Goal: Transaction & Acquisition: Purchase product/service

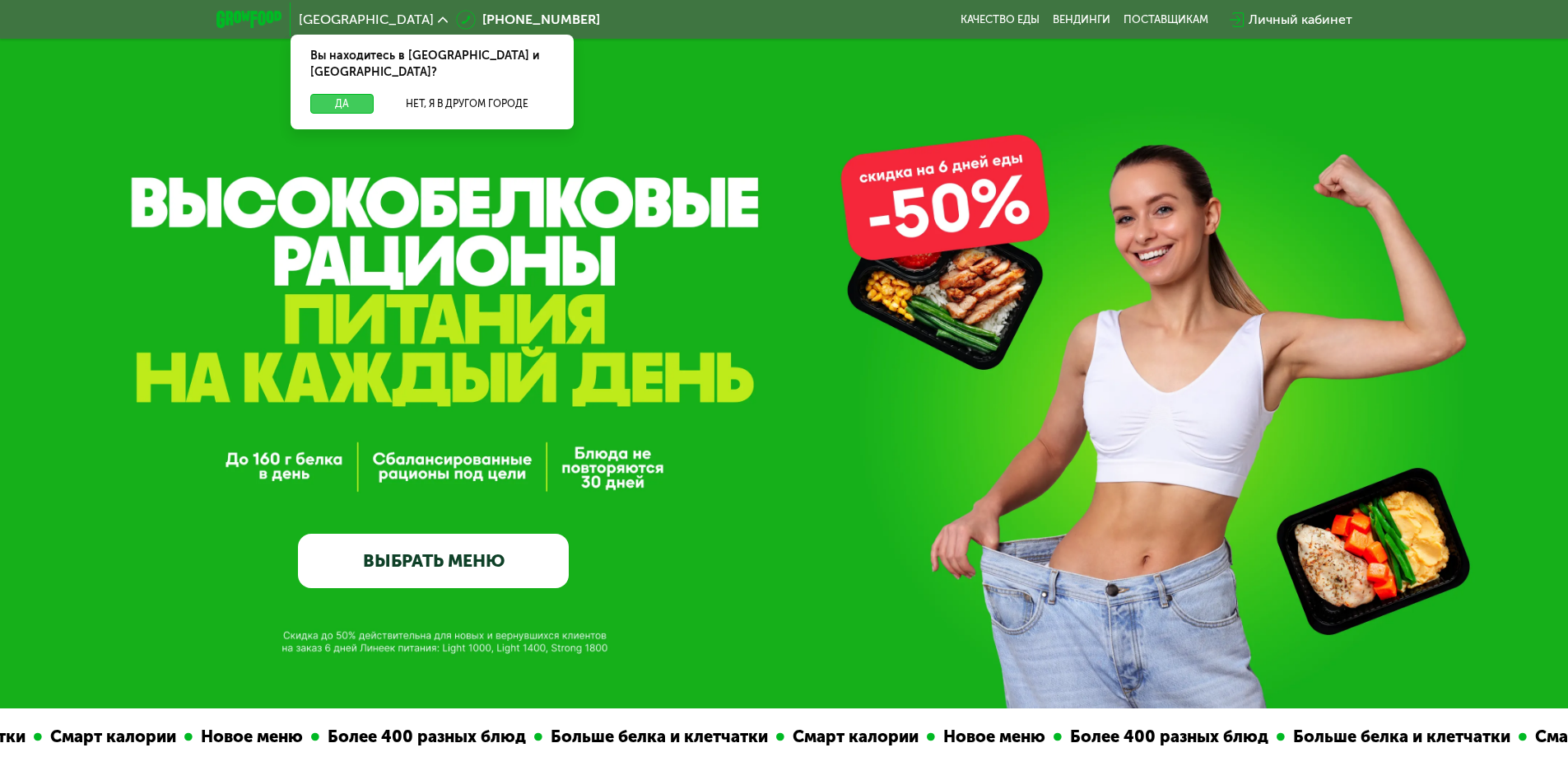
click at [342, 94] on button "Да" at bounding box center [342, 103] width 64 height 20
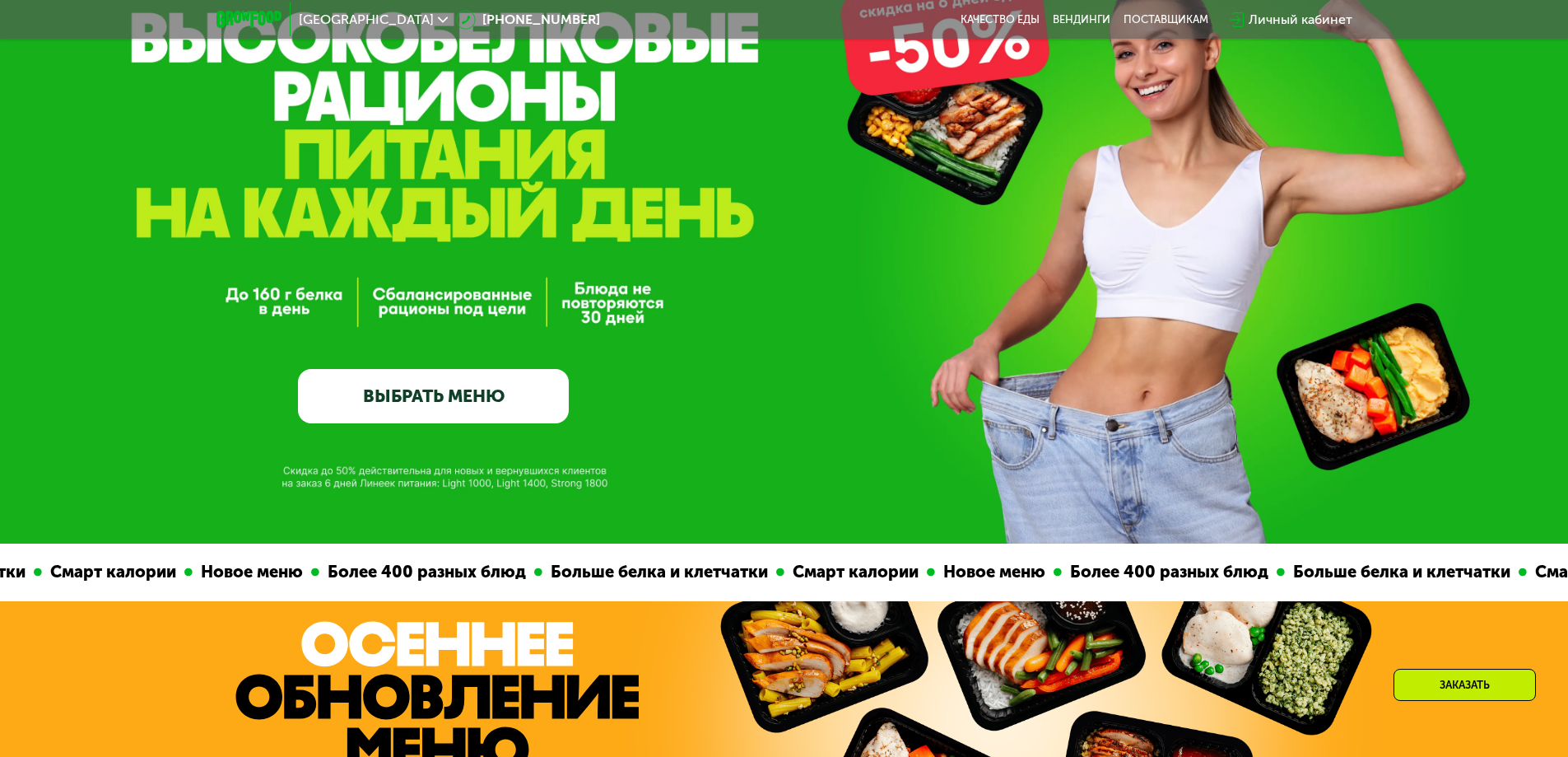
click at [440, 383] on link "ВЫБРАТЬ МЕНЮ" at bounding box center [434, 396] width 270 height 55
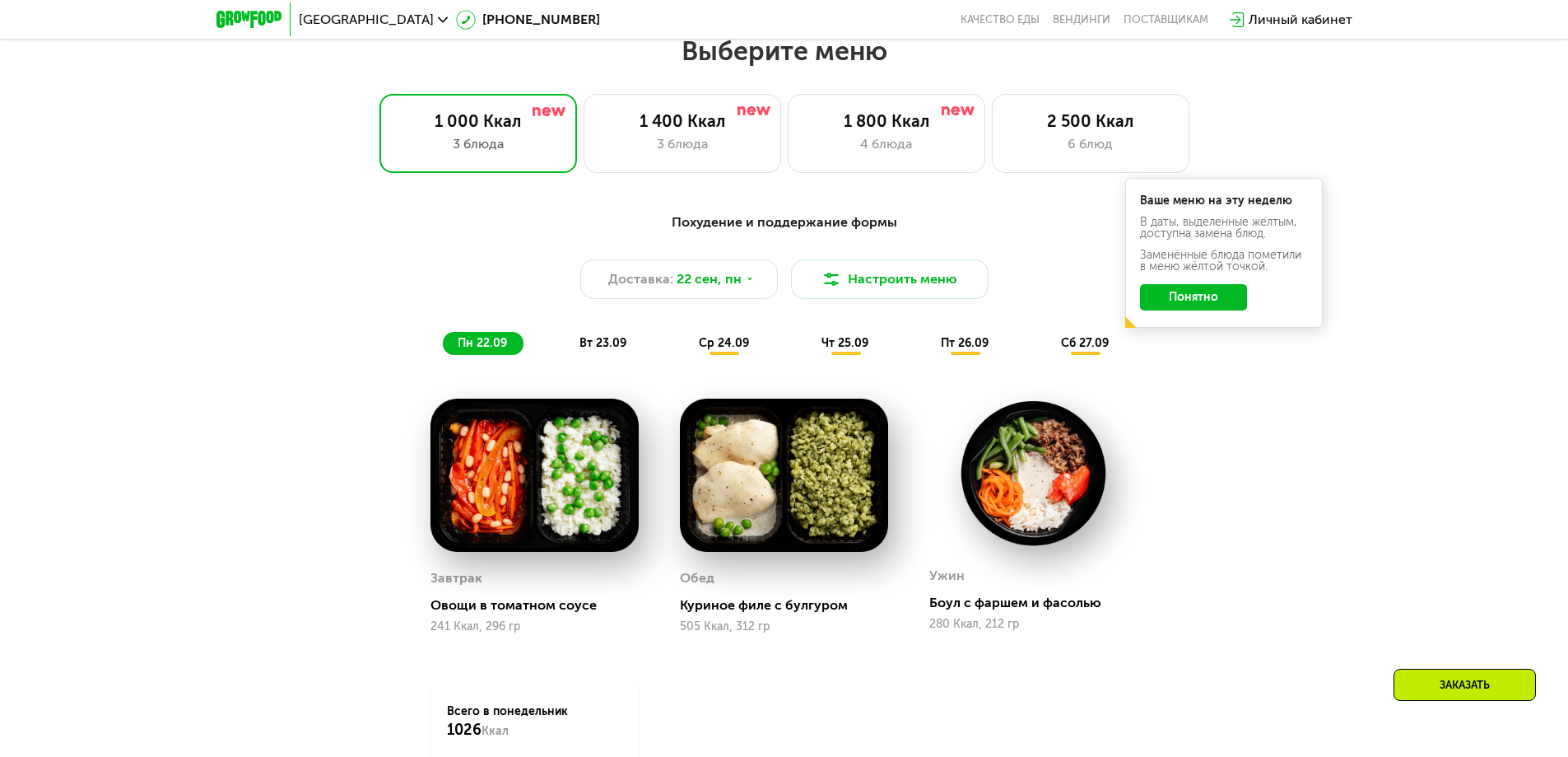
scroll to position [1366, 0]
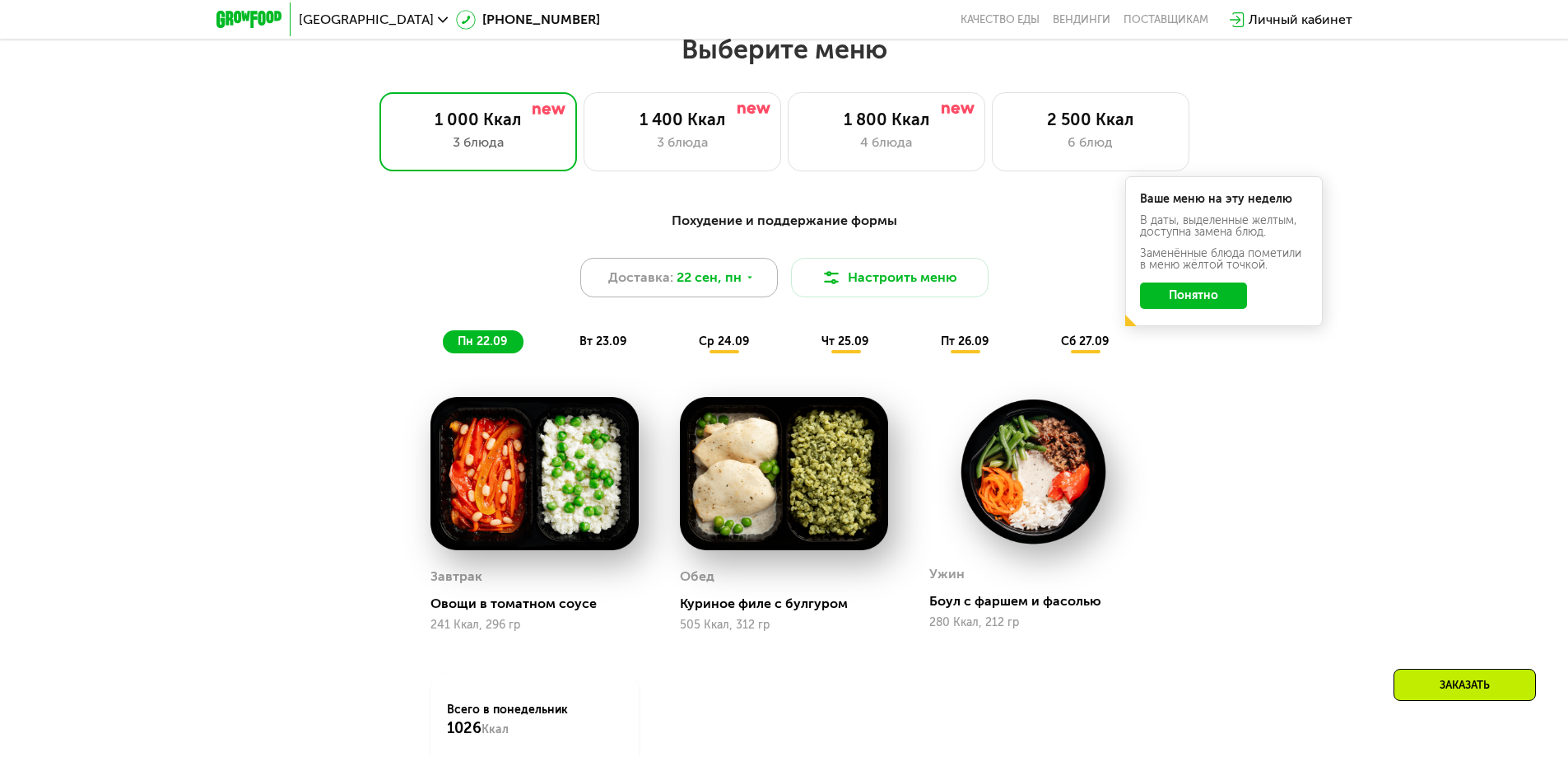
click at [705, 279] on span "22 сен, пн" at bounding box center [709, 278] width 65 height 20
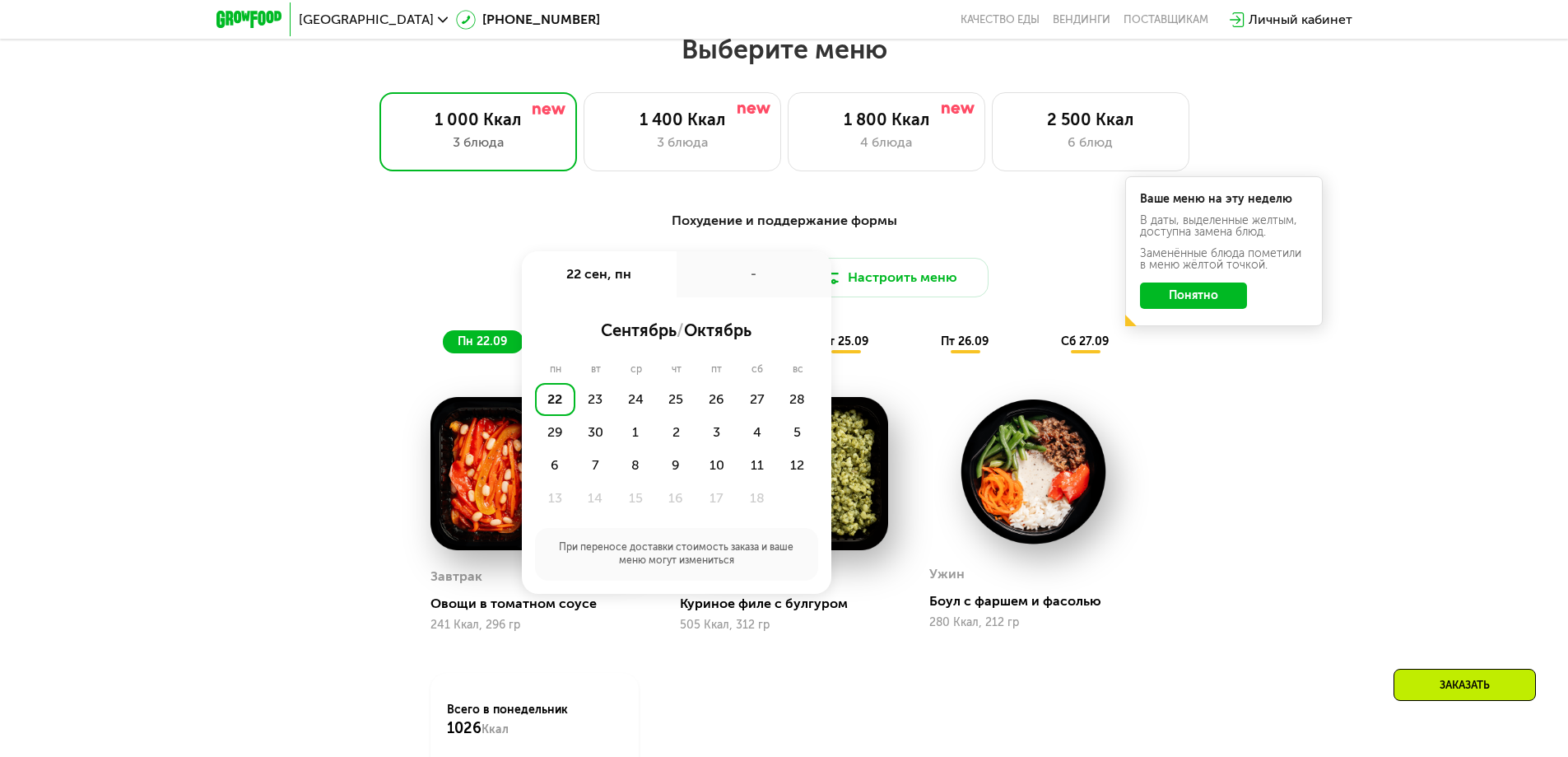
click at [1110, 204] on div "Похудение и поддержание формы Доставка: [DATE] сен, пн - сентябрь / октябрь пн …" at bounding box center [784, 557] width 1568 height 738
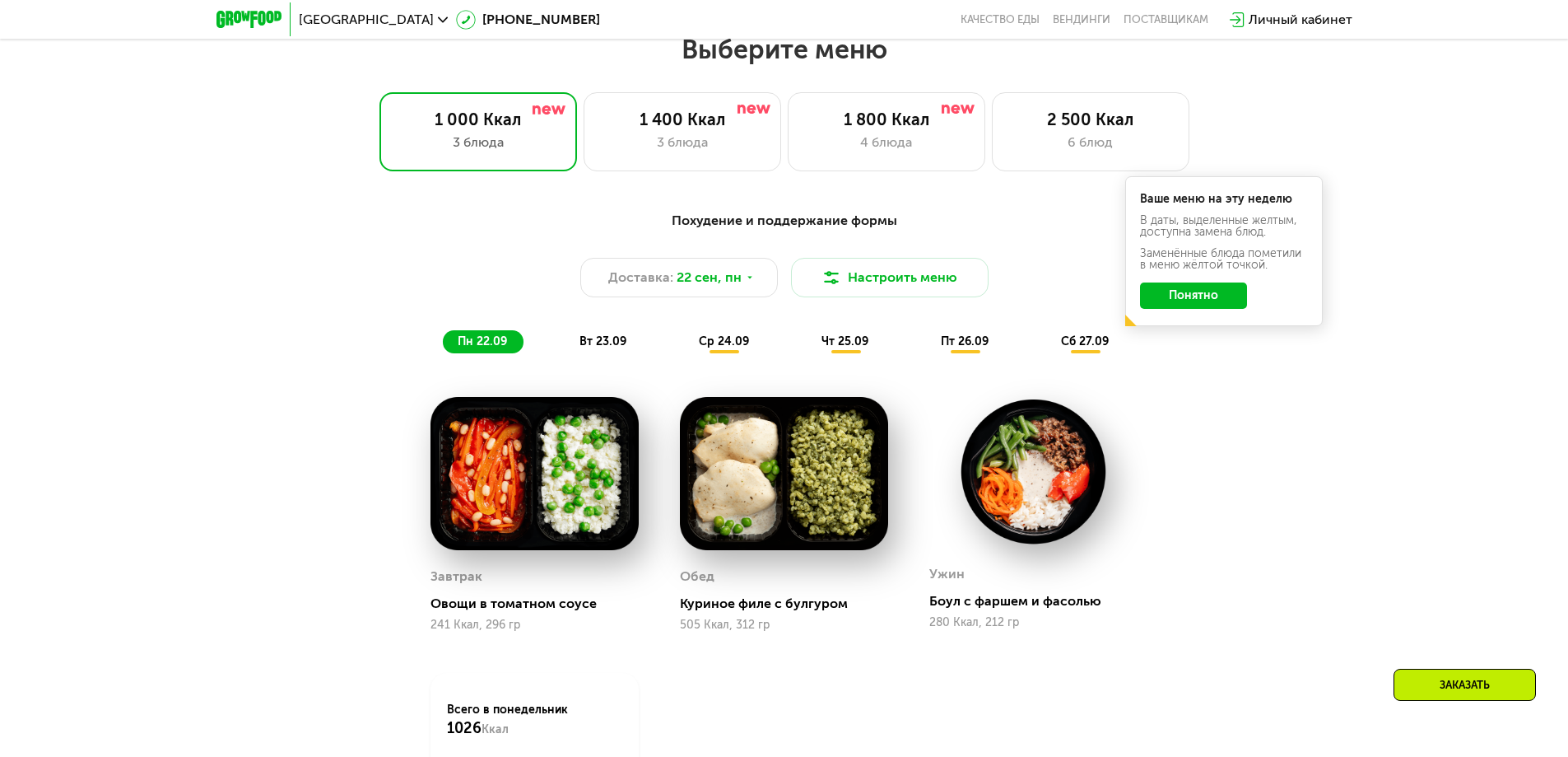
click at [1192, 307] on button "Понятно" at bounding box center [1194, 295] width 107 height 26
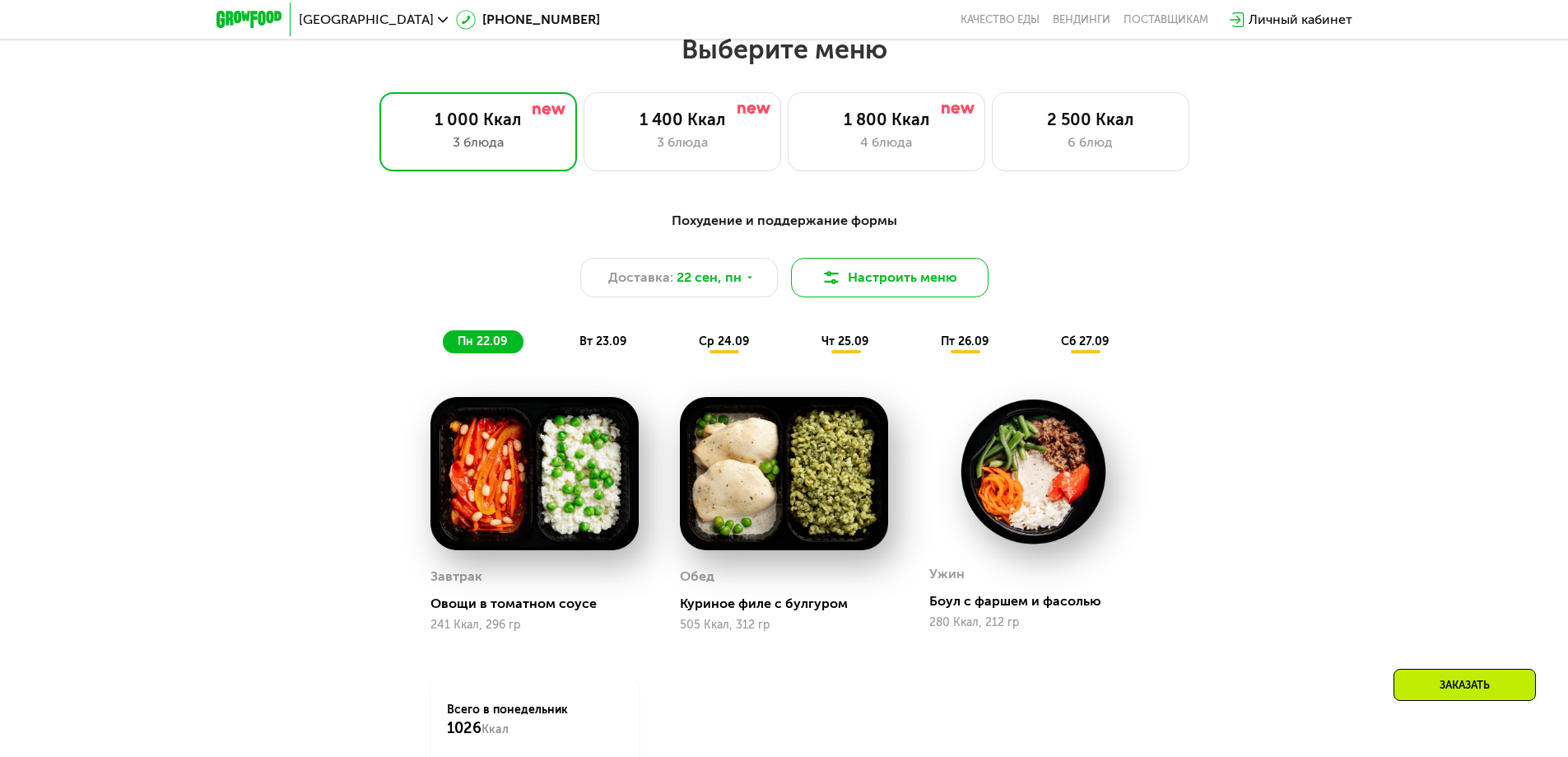
click at [878, 276] on button "Настроить меню" at bounding box center [890, 278] width 198 height 40
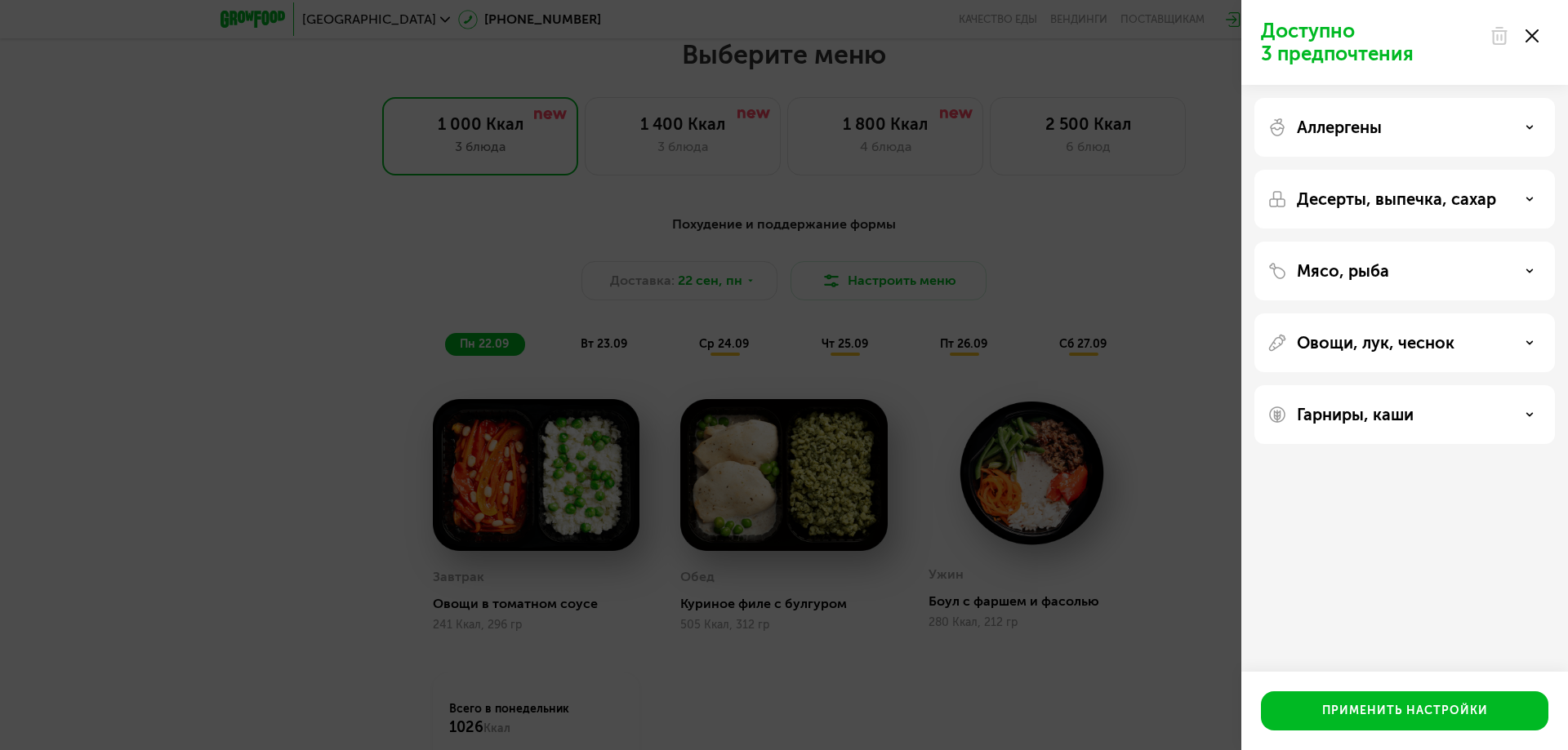
click at [993, 203] on div "Доступно 3 предпочтения Аллергены Десерты, выпечка, сахар Мясо, рыба Овощи, лук…" at bounding box center [784, 375] width 1568 height 750
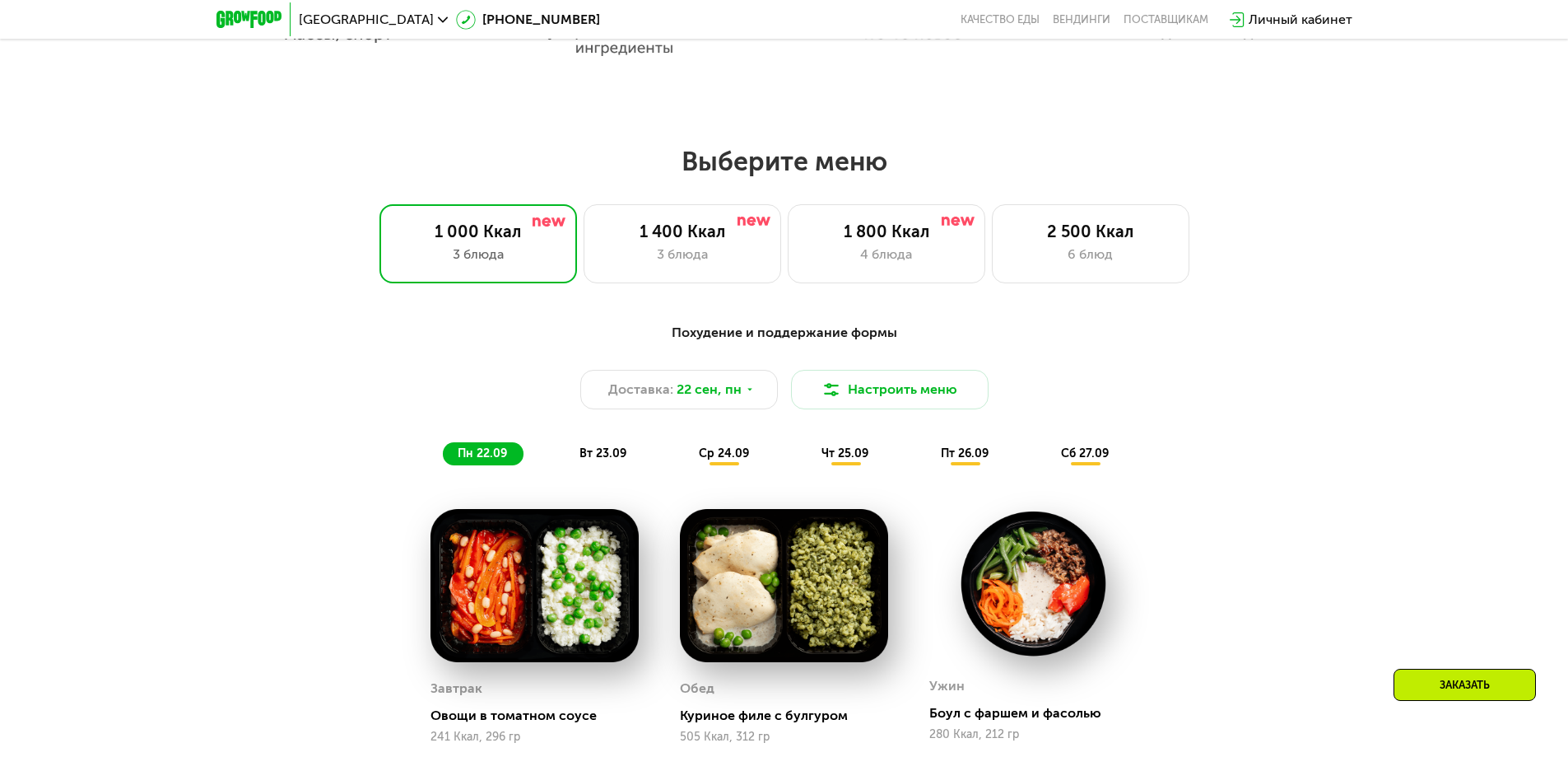
scroll to position [1283, 0]
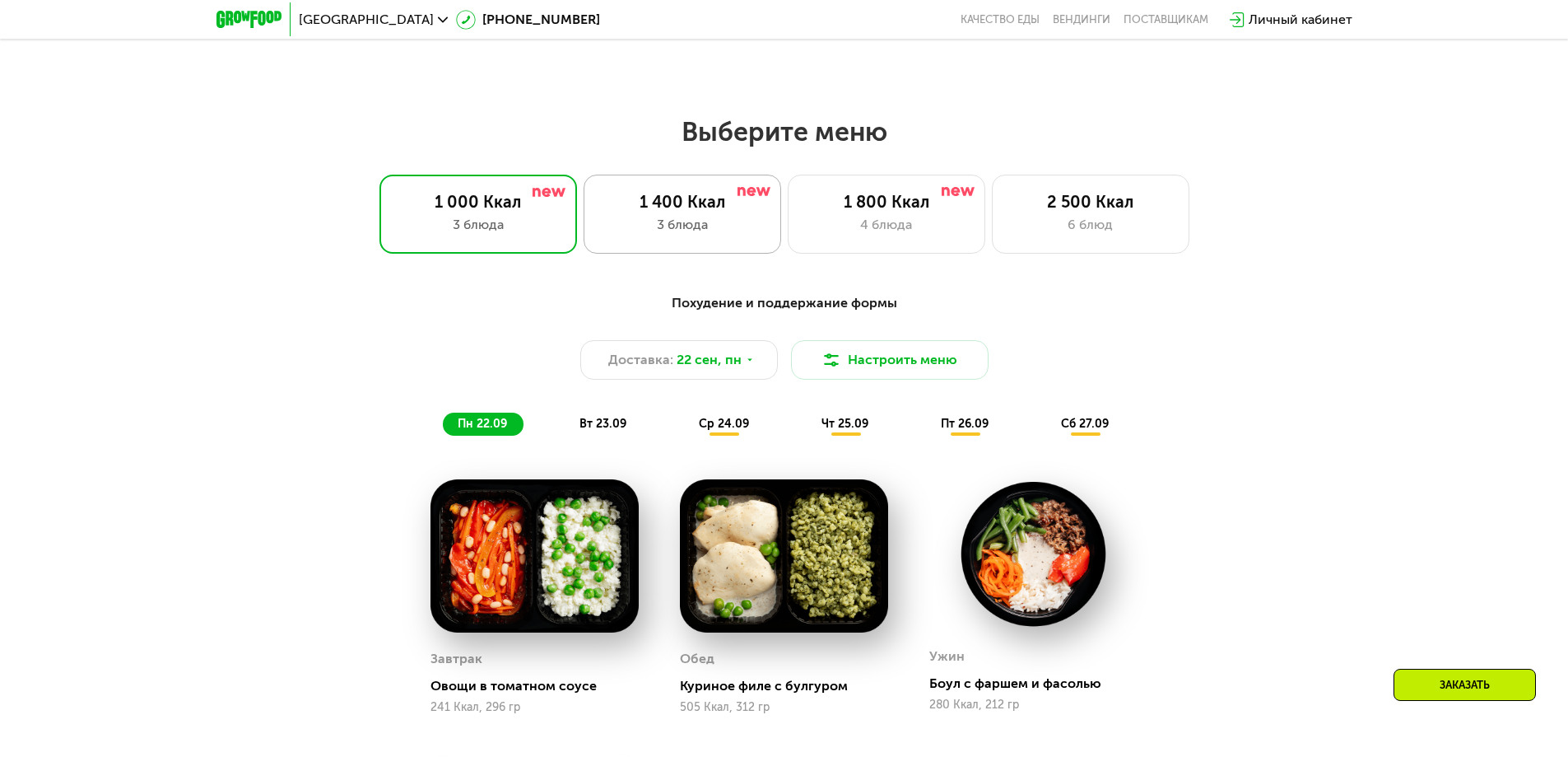
click at [720, 228] on div "3 блюда" at bounding box center [682, 225] width 163 height 20
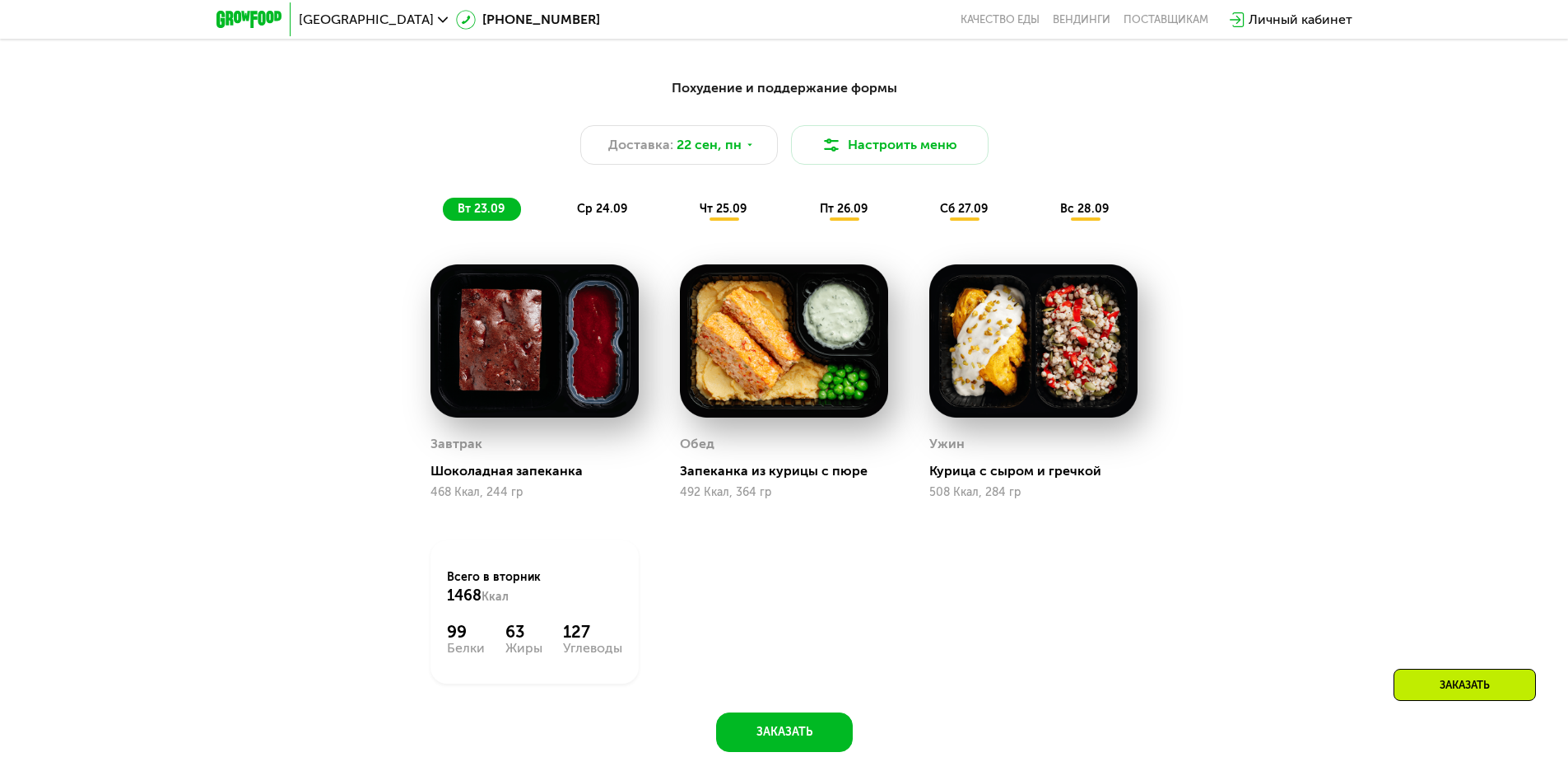
scroll to position [1612, 0]
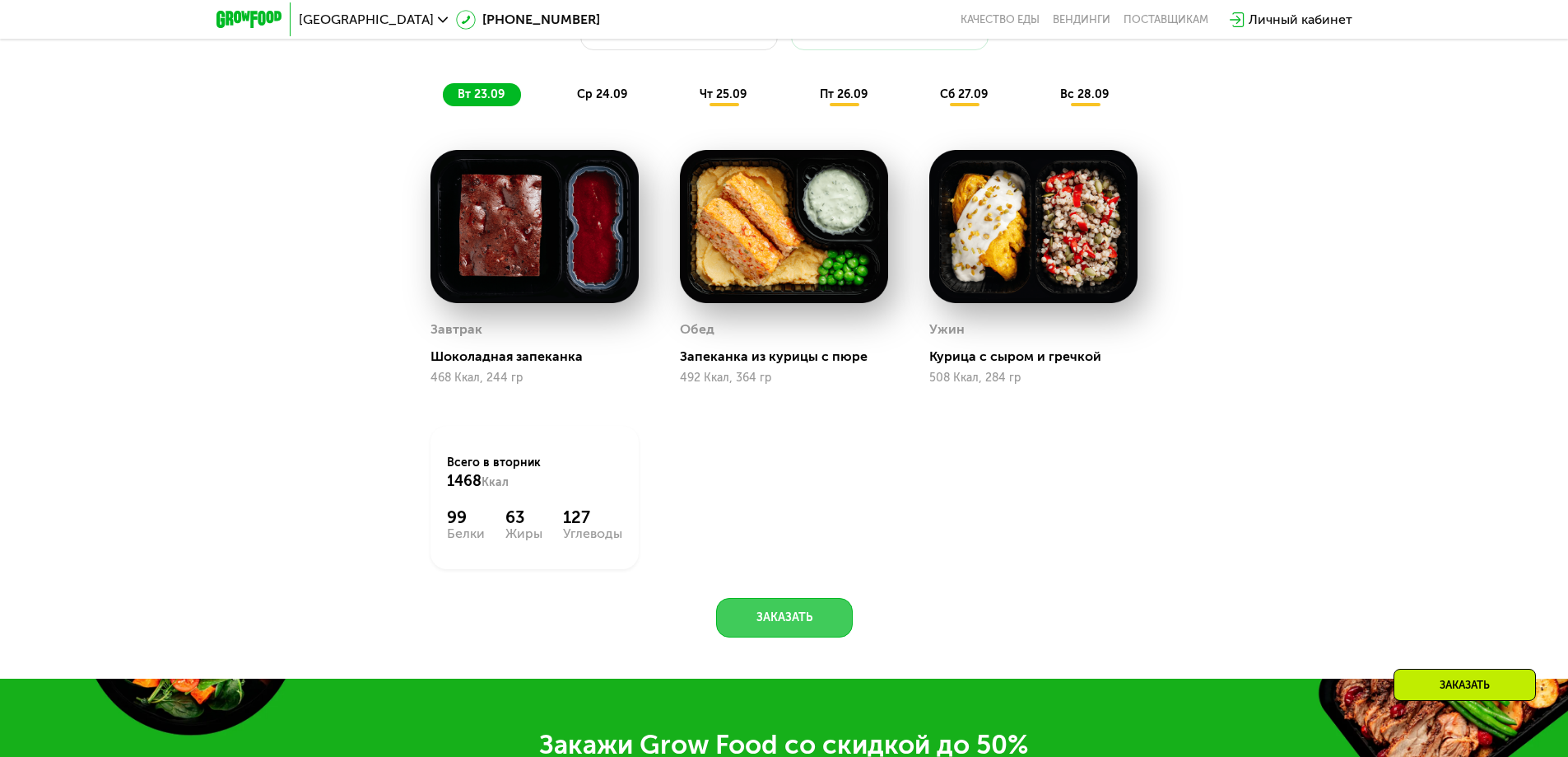
click at [767, 629] on button "Заказать" at bounding box center [784, 618] width 136 height 40
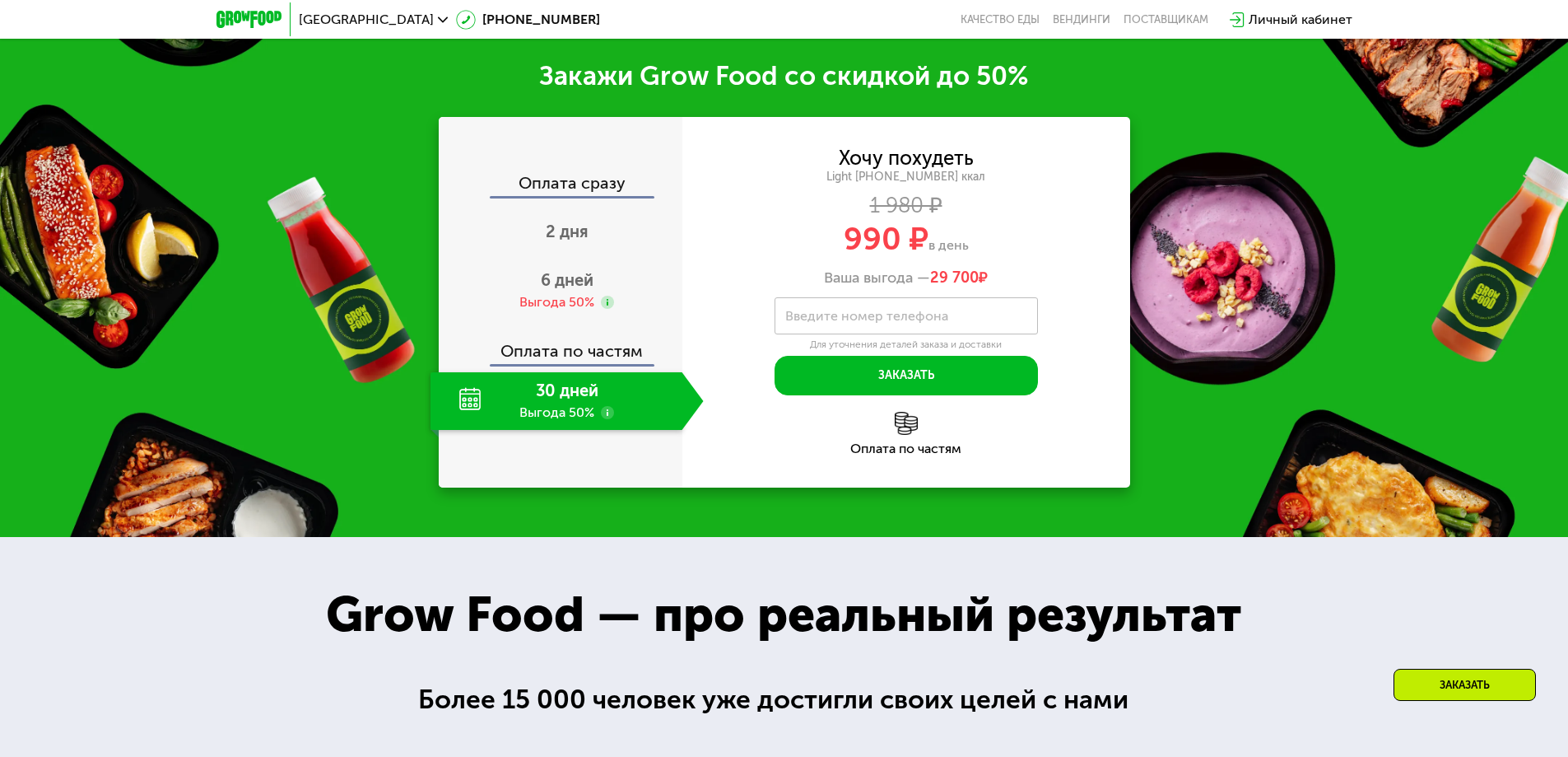
scroll to position [2297, 0]
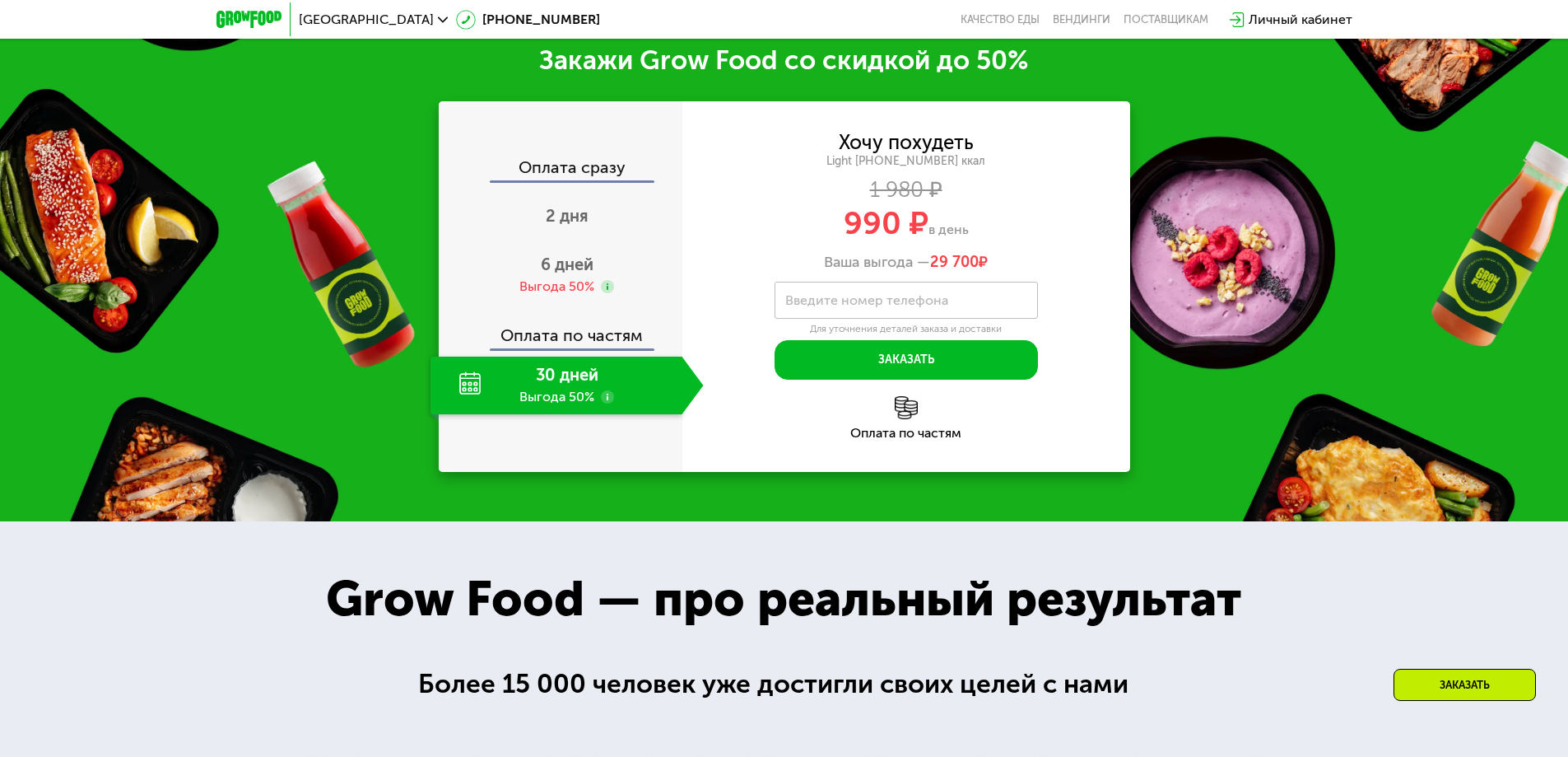
drag, startPoint x: 834, startPoint y: 234, endPoint x: 968, endPoint y: 243, distance: 134.3
click at [968, 239] on div "990 ₽ в день" at bounding box center [906, 223] width 447 height 31
click at [862, 239] on span "990 ₽" at bounding box center [886, 223] width 85 height 38
drag, startPoint x: 883, startPoint y: 263, endPoint x: 1017, endPoint y: 262, distance: 134.0
click at [1017, 262] on div "Ваша выгода — 29 700 ₽" at bounding box center [906, 263] width 447 height 18
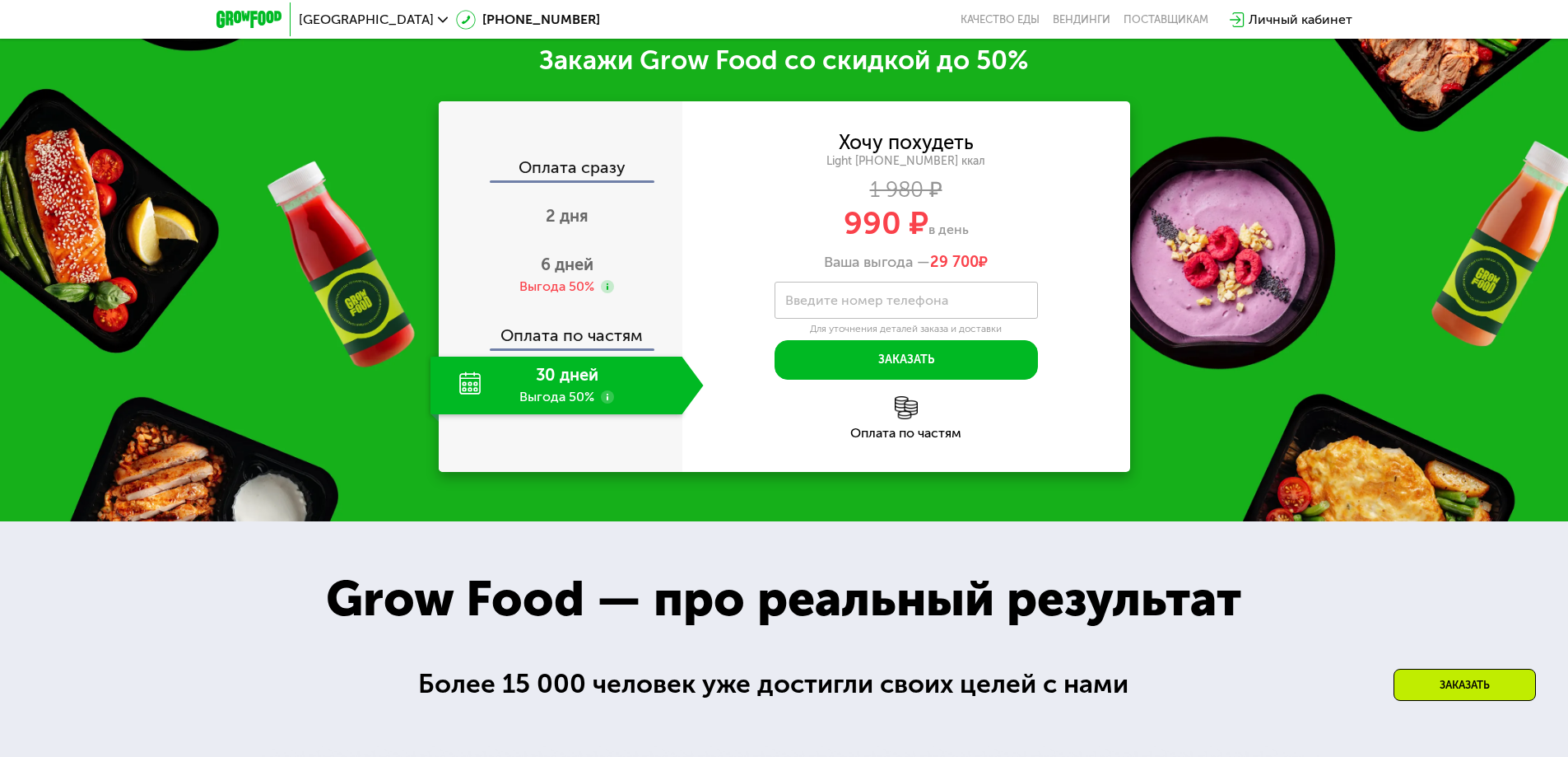
click at [1017, 262] on div "Ваша выгода — 29 700 ₽" at bounding box center [906, 263] width 447 height 18
click at [563, 400] on div "30 дней Выгода 50%" at bounding box center [556, 385] width 252 height 58
drag, startPoint x: 930, startPoint y: 264, endPoint x: 999, endPoint y: 265, distance: 69.0
click at [999, 265] on div "Ваша выгода — 29 700 ₽" at bounding box center [906, 263] width 447 height 18
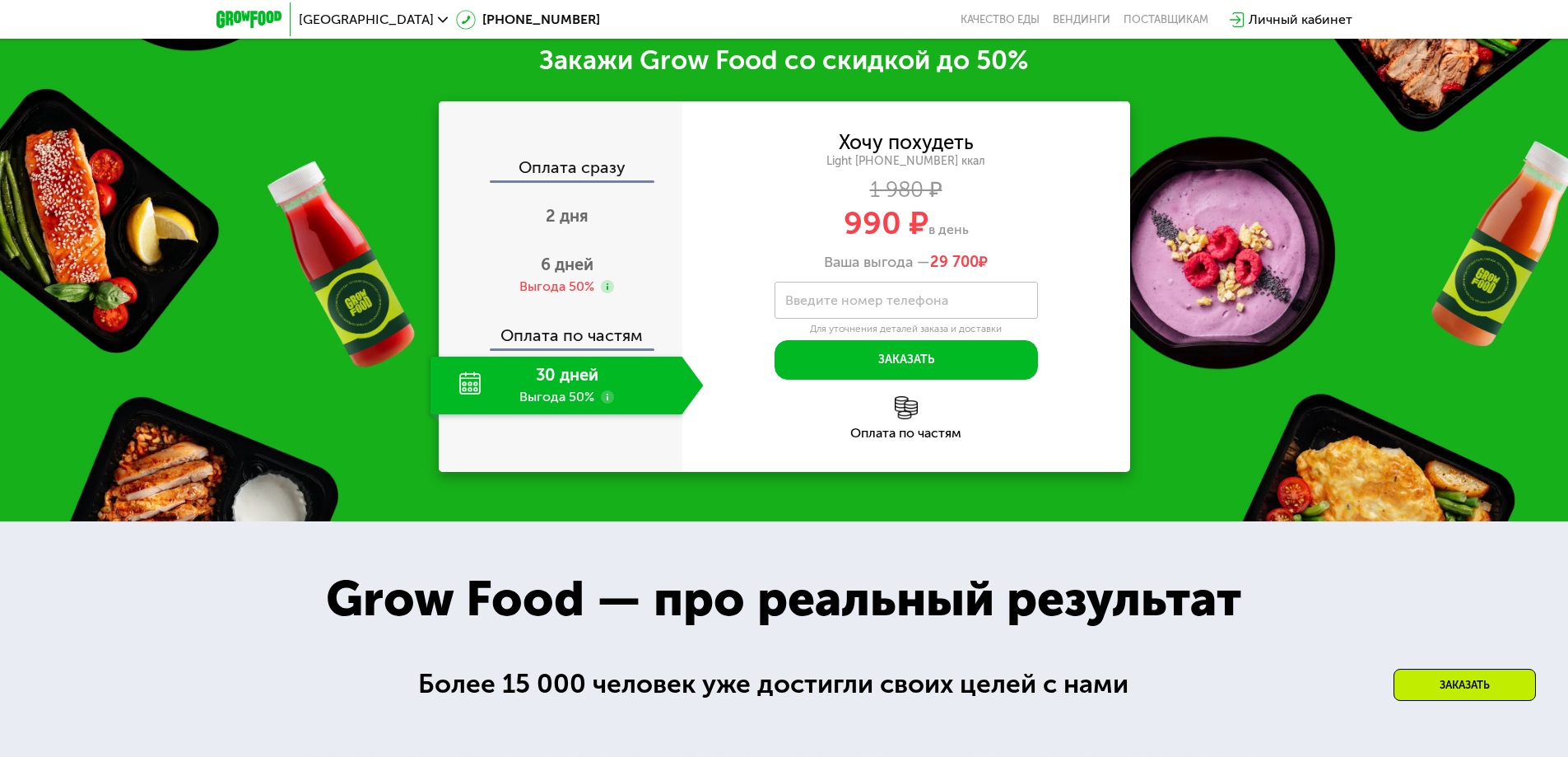
drag, startPoint x: 842, startPoint y: 234, endPoint x: 977, endPoint y: 241, distance: 135.2
click at [977, 239] on div "990 ₽ в день" at bounding box center [906, 223] width 447 height 31
drag, startPoint x: 857, startPoint y: 189, endPoint x: 909, endPoint y: 228, distance: 65.0
click at [957, 188] on div "1 980 ₽" at bounding box center [906, 190] width 447 height 18
click at [904, 230] on span "990 ₽" at bounding box center [886, 223] width 85 height 38
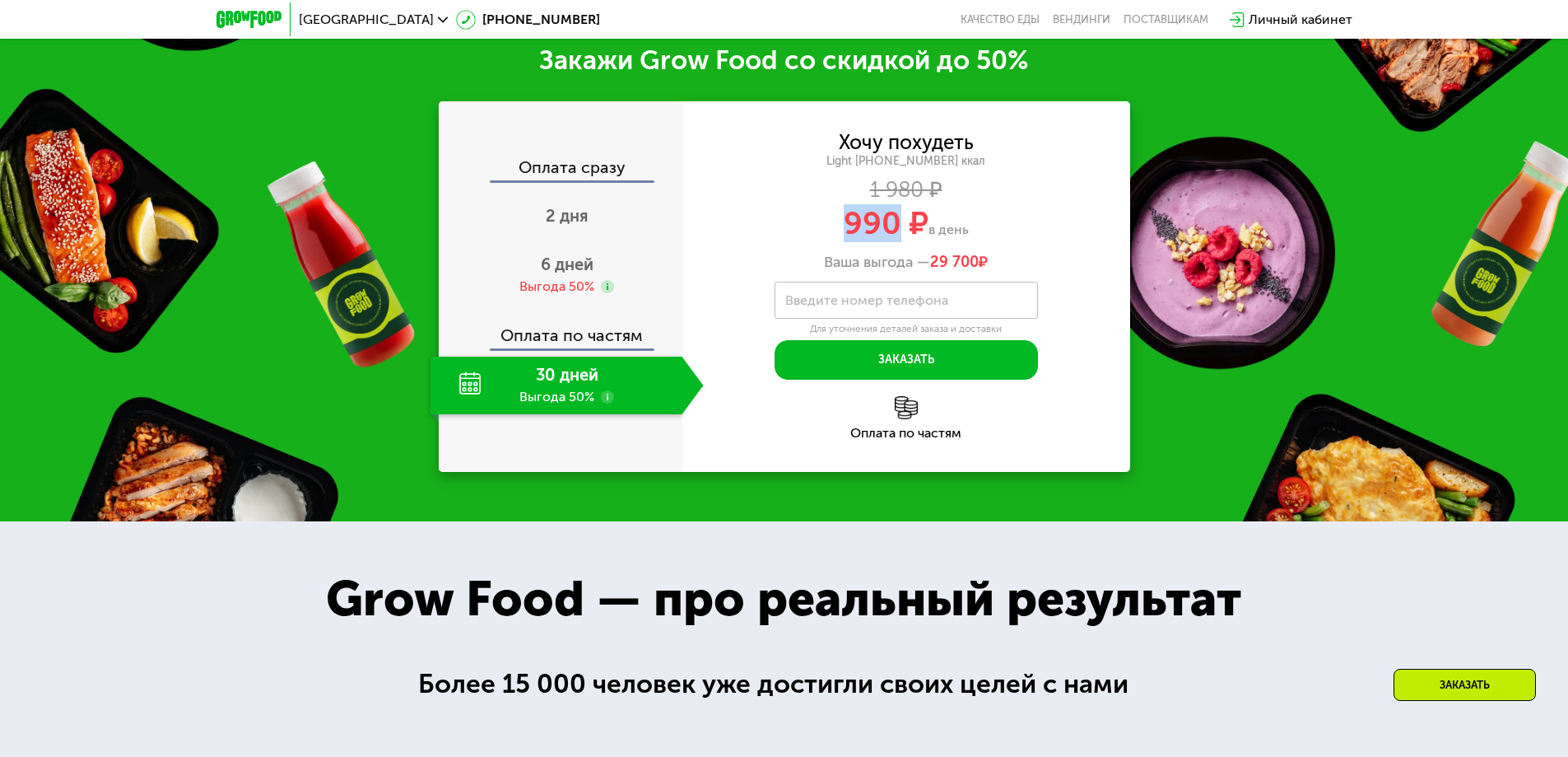
drag, startPoint x: 847, startPoint y: 230, endPoint x: 900, endPoint y: 230, distance: 53.0
click at [900, 230] on span "990 ₽" at bounding box center [886, 223] width 85 height 38
drag, startPoint x: 921, startPoint y: 259, endPoint x: 996, endPoint y: 264, distance: 75.2
click at [996, 264] on div "Ваша выгода — 29 700 ₽" at bounding box center [906, 263] width 447 height 18
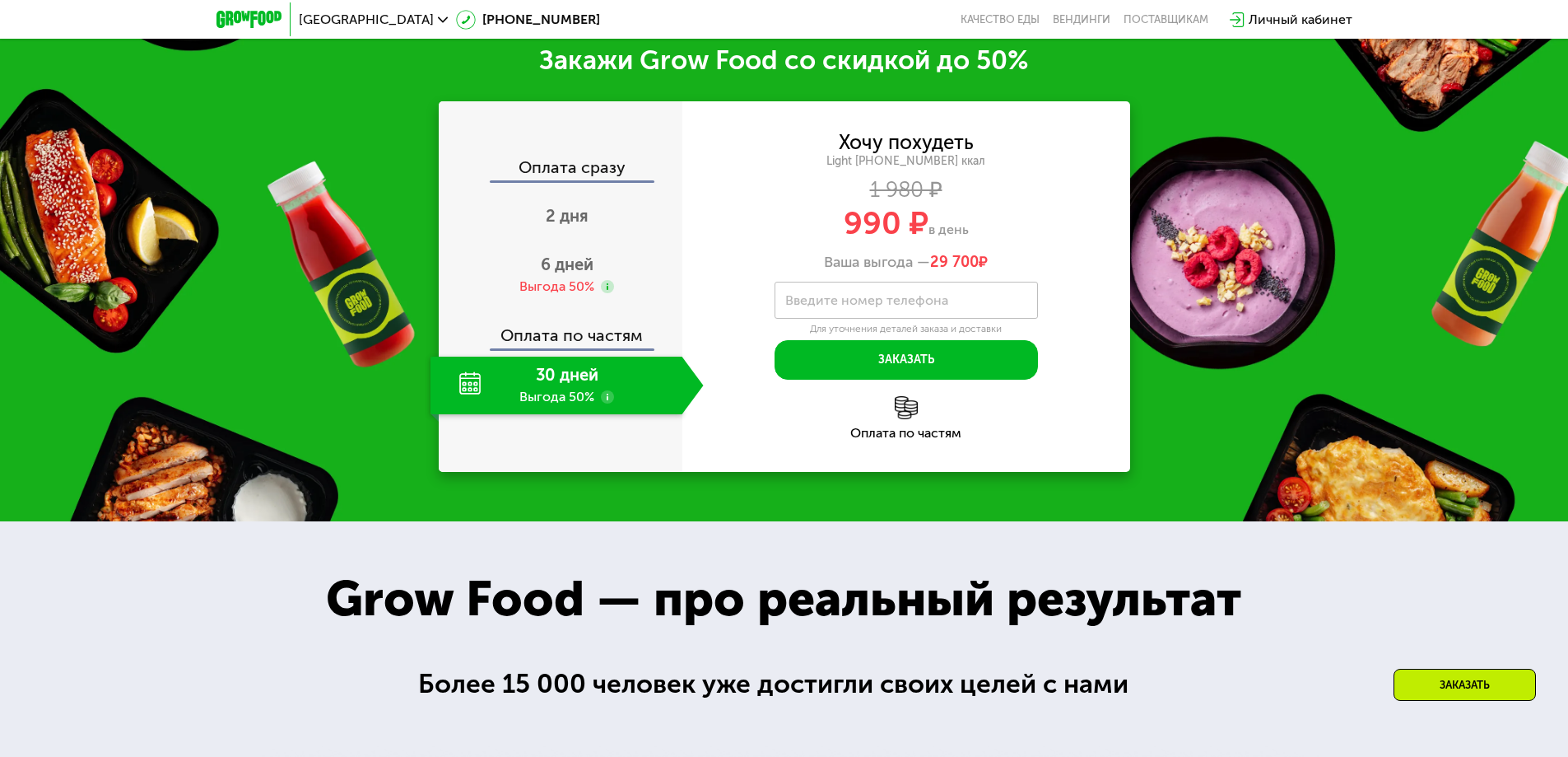
drag, startPoint x: 955, startPoint y: 258, endPoint x: 996, endPoint y: 254, distance: 41.2
click at [996, 254] on div "Хочу похудеть Light [PHONE_NUMBER] ккал 1 980 ₽ 990 ₽ в день Ваша выгода — 29 7…" at bounding box center [906, 202] width 447 height 138
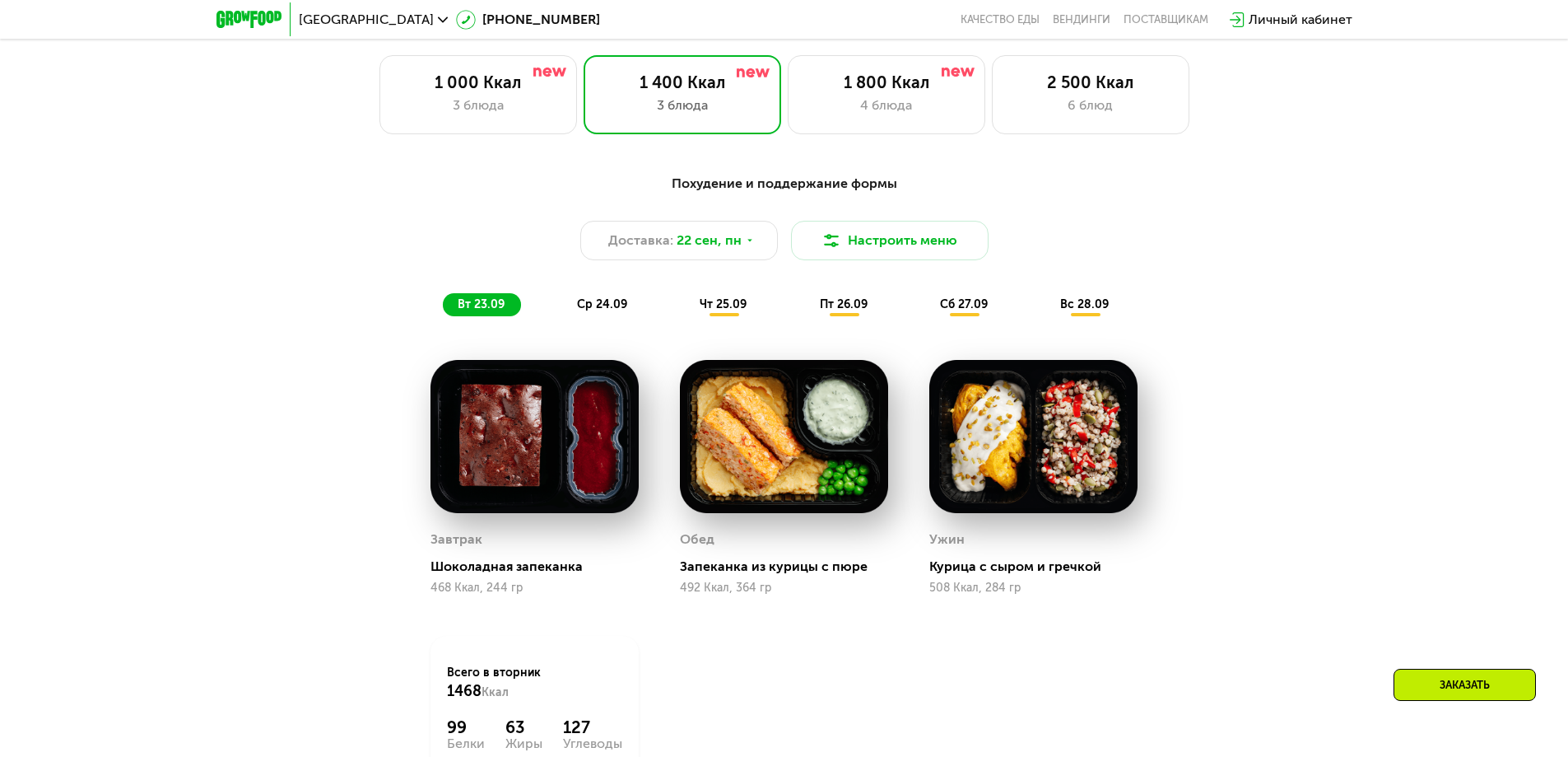
scroll to position [1391, 0]
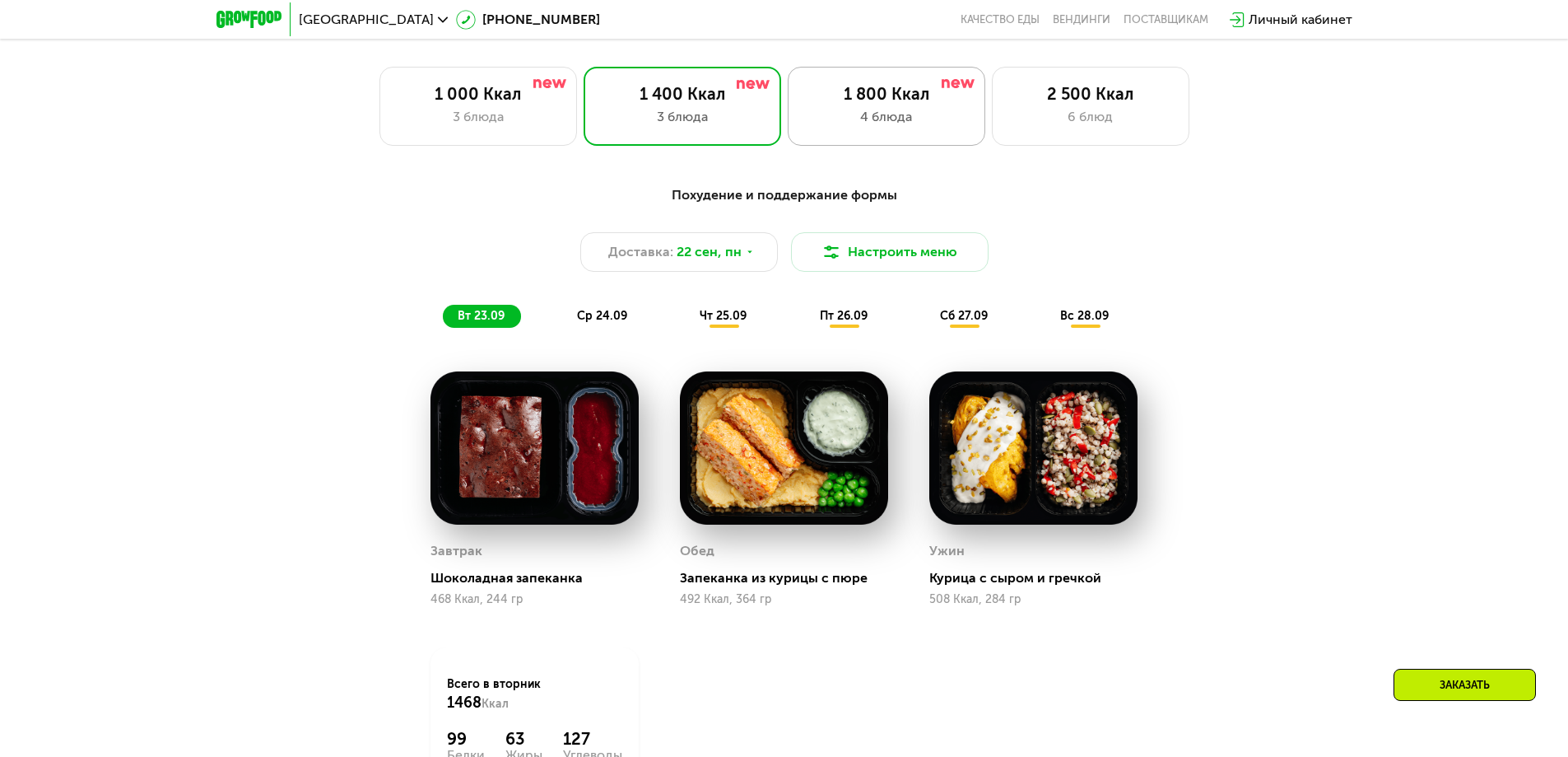
click at [874, 94] on div "1 800 Ккал" at bounding box center [887, 94] width 163 height 20
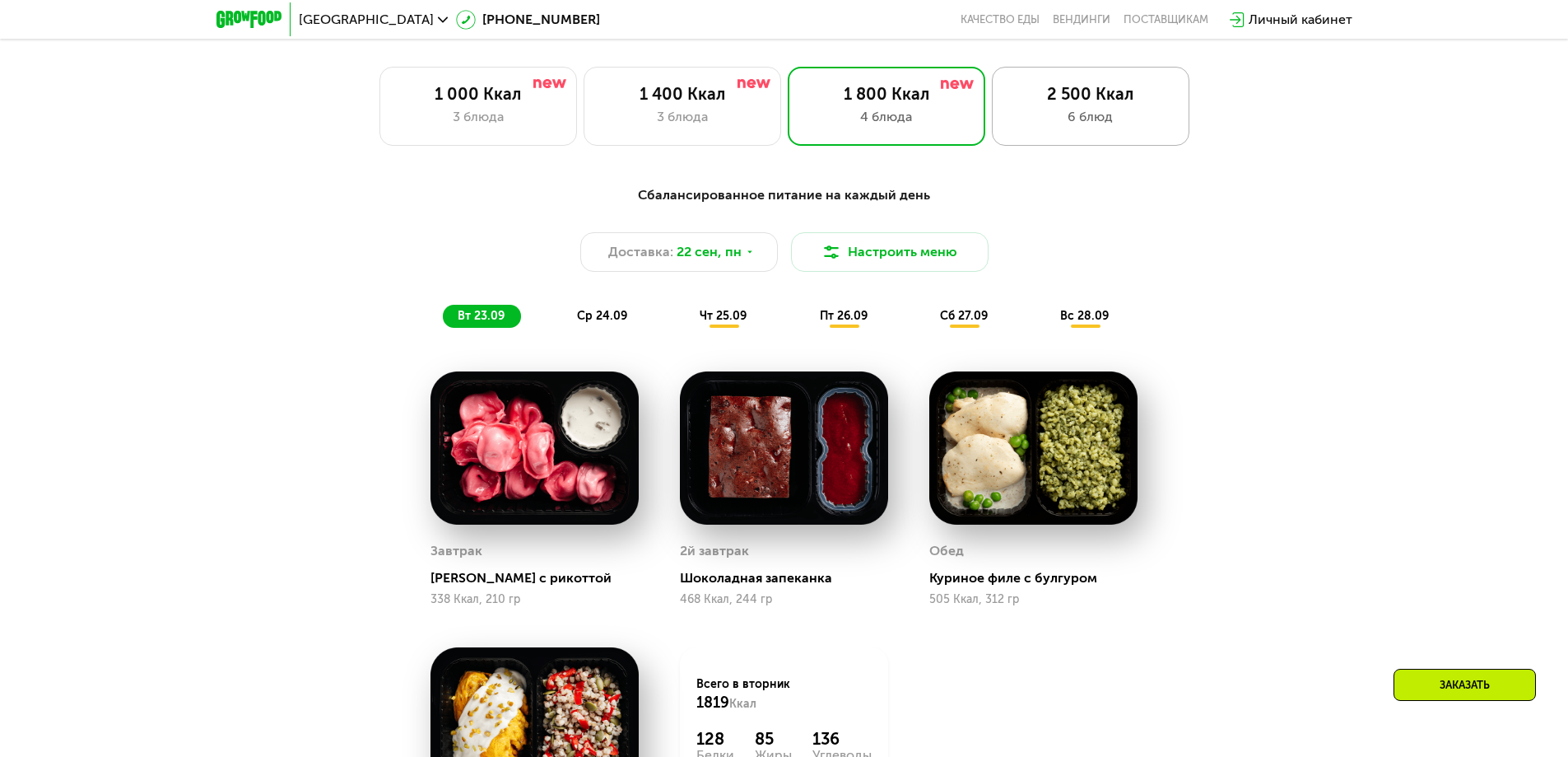
click at [1094, 84] on div "2 500 Ккал 6 блюд" at bounding box center [1091, 105] width 198 height 79
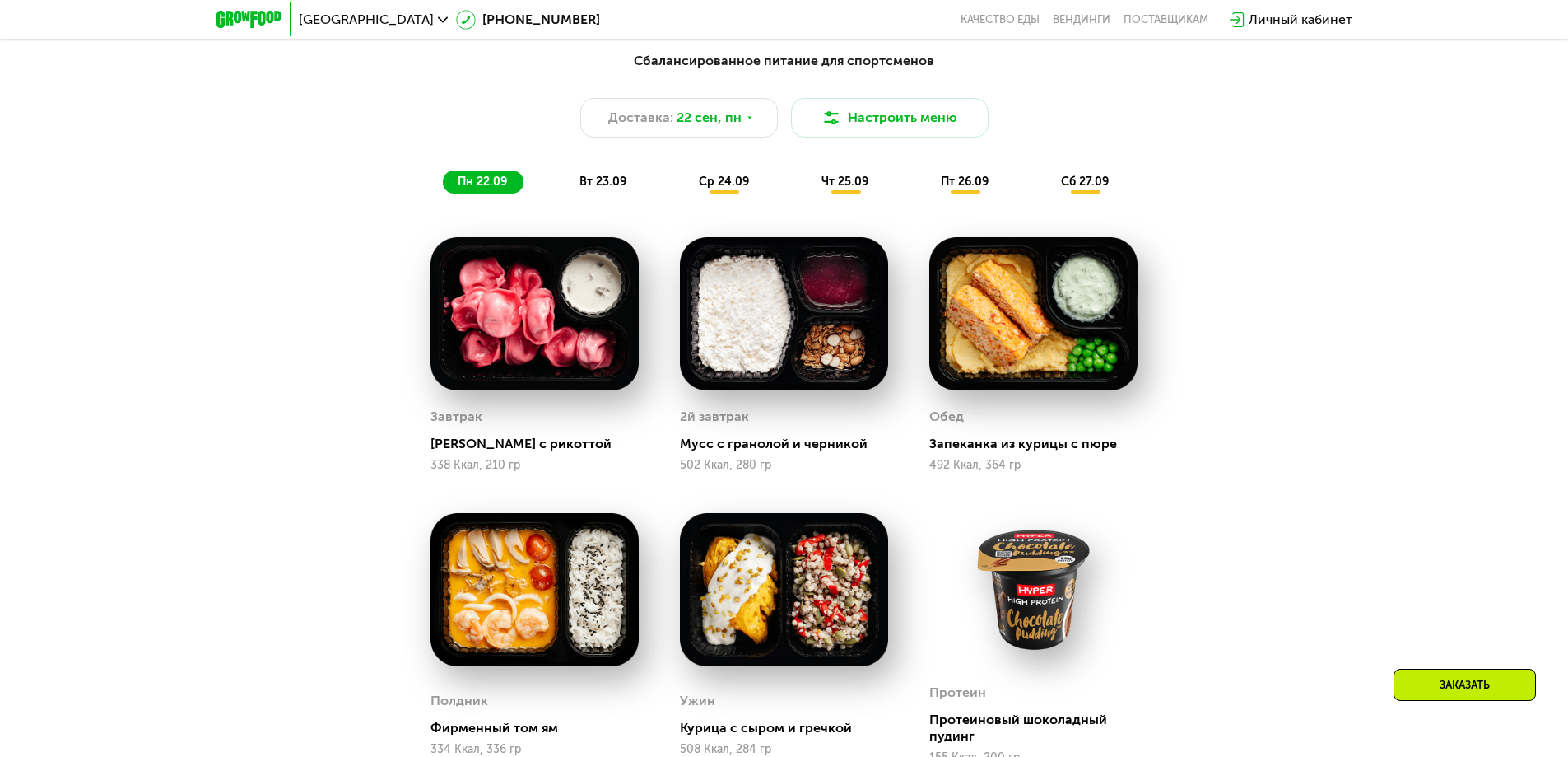
scroll to position [1556, 0]
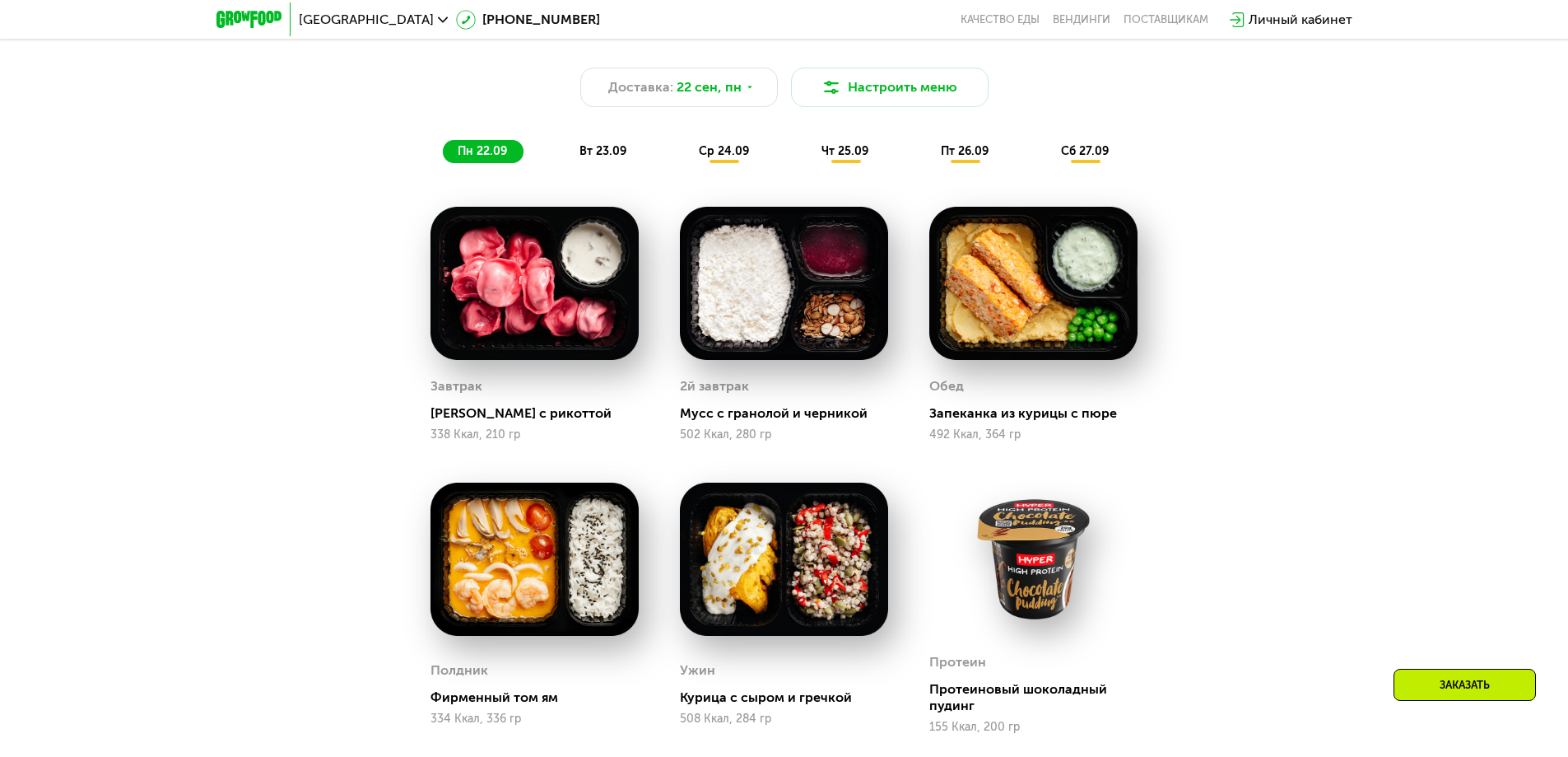
click at [617, 163] on div "вт 23.09" at bounding box center [604, 151] width 79 height 23
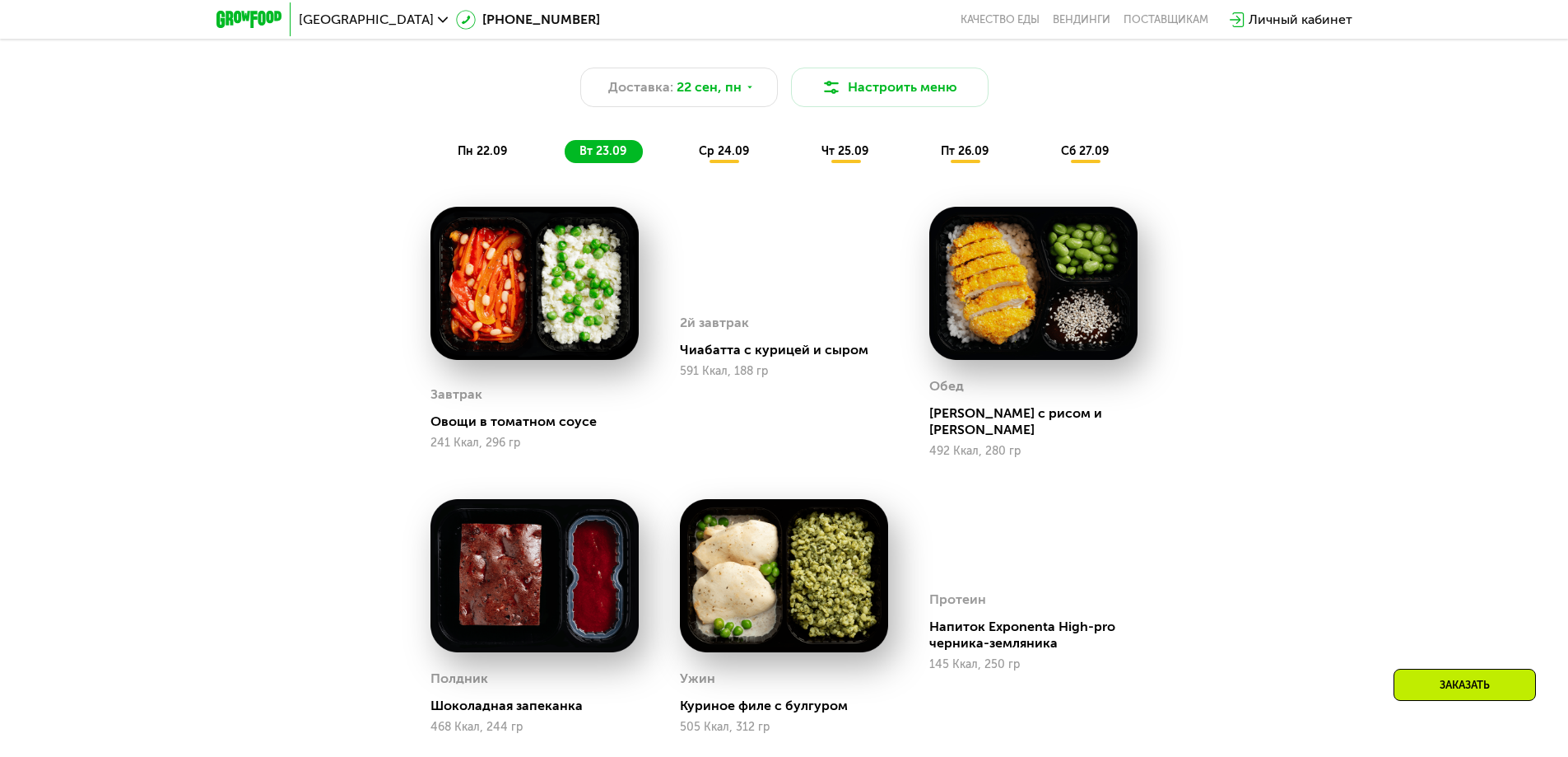
click at [700, 153] on span "ср 24.09" at bounding box center [724, 151] width 51 height 14
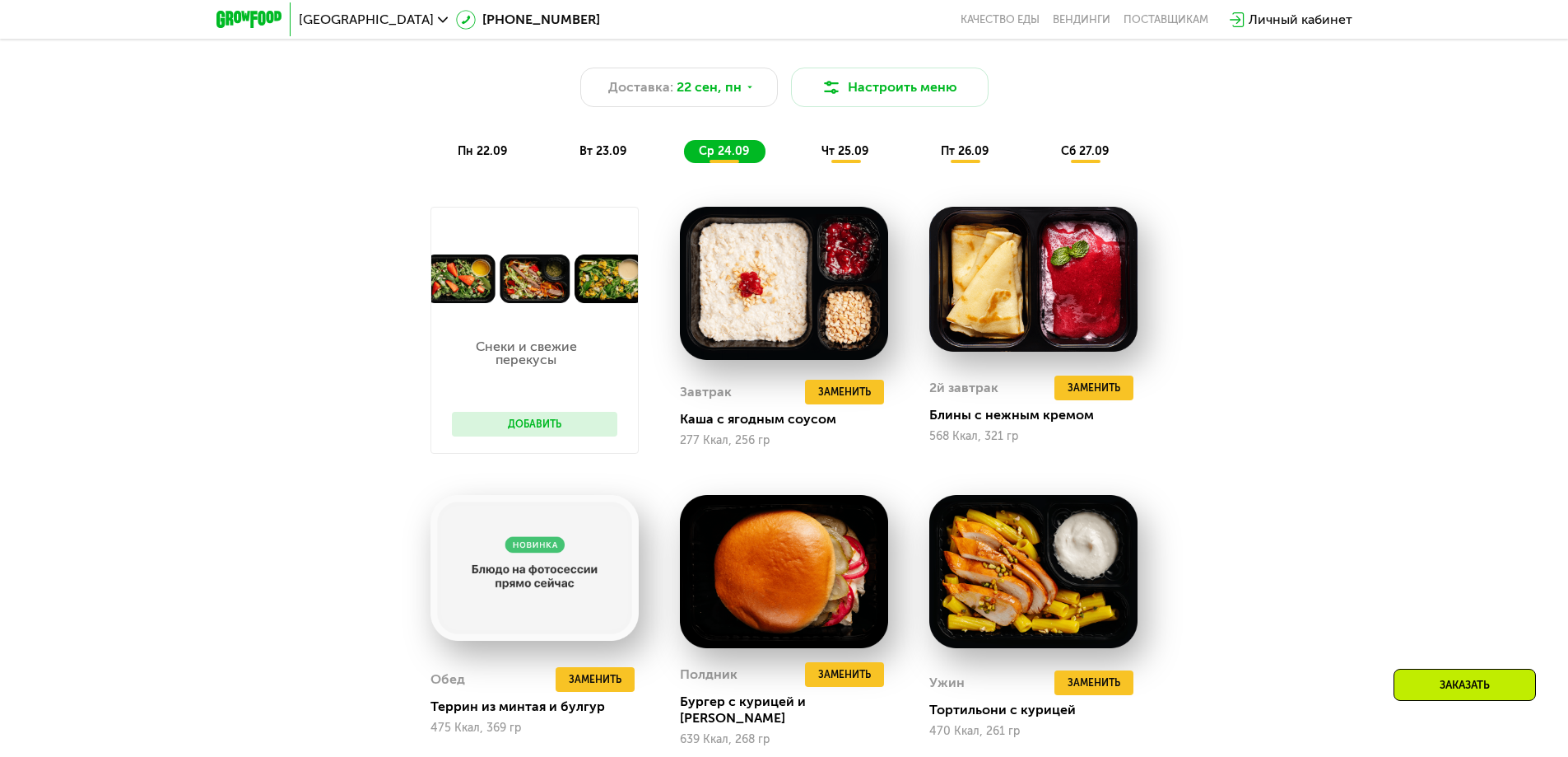
click at [634, 154] on div "вт 23.09" at bounding box center [604, 151] width 79 height 23
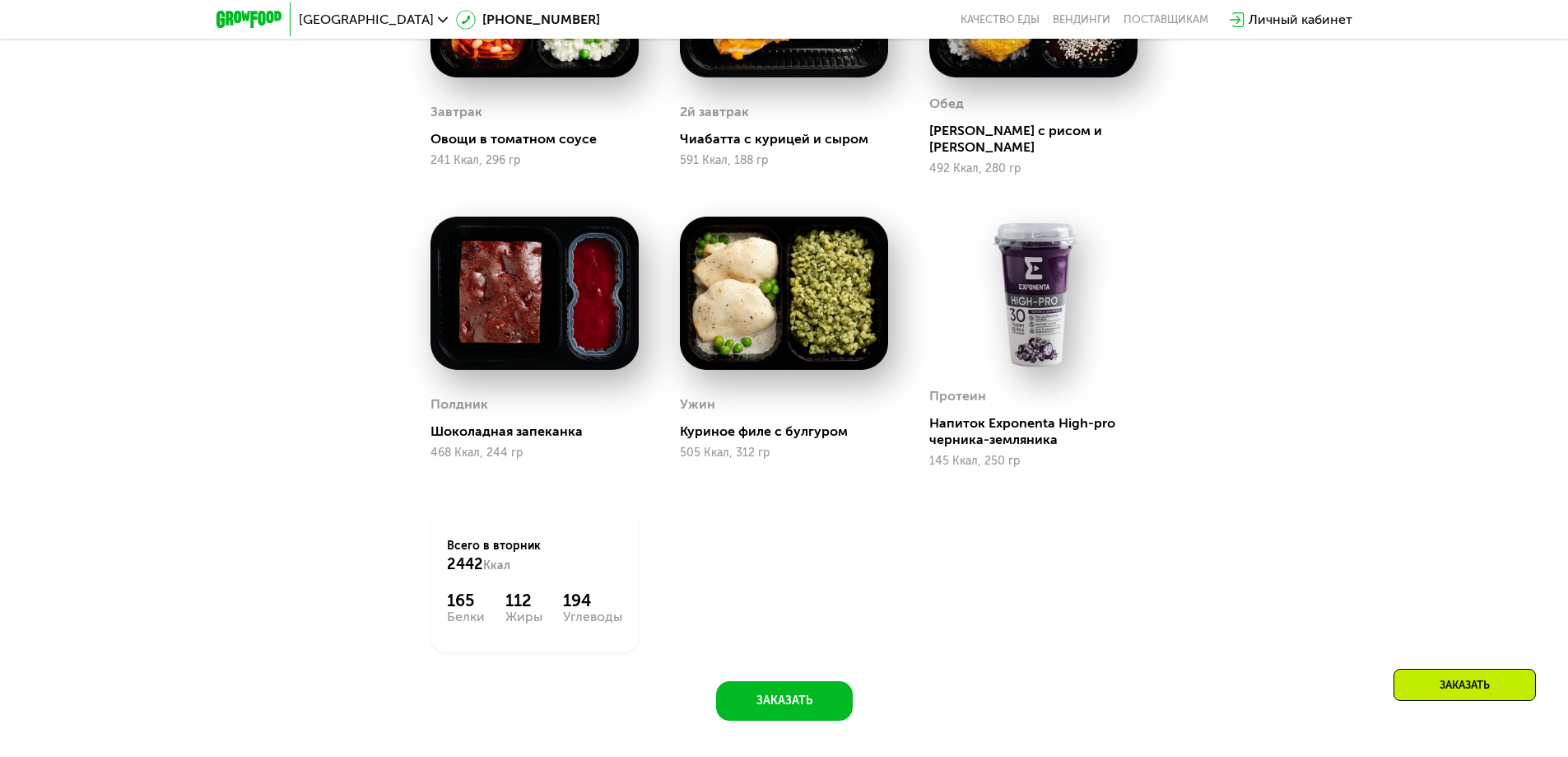
scroll to position [2050, 0]
